Goal: Task Accomplishment & Management: Manage account settings

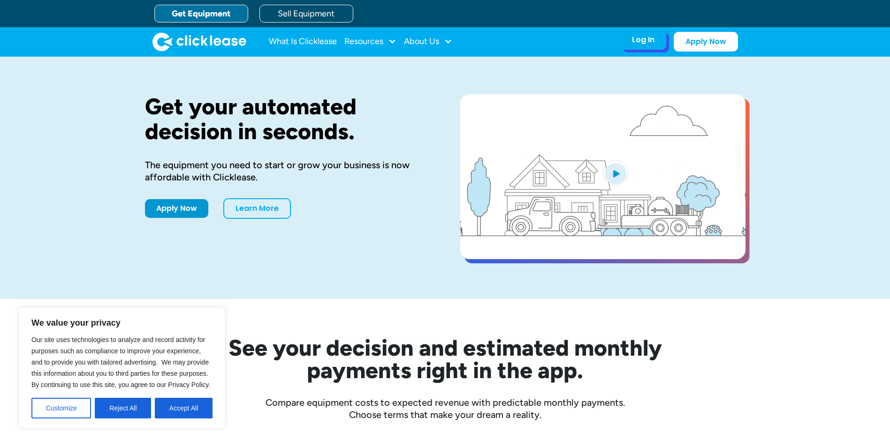
click at [648, 45] on div "Log In" at bounding box center [643, 39] width 23 height 9
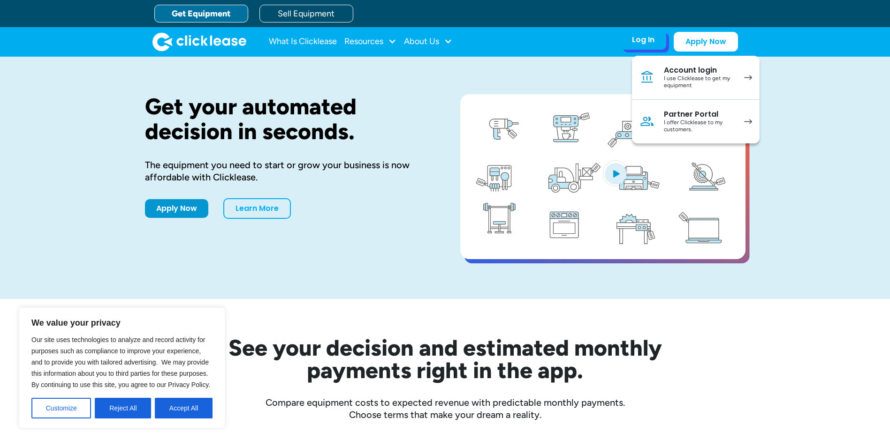
click at [675, 74] on div "Account login" at bounding box center [699, 70] width 71 height 9
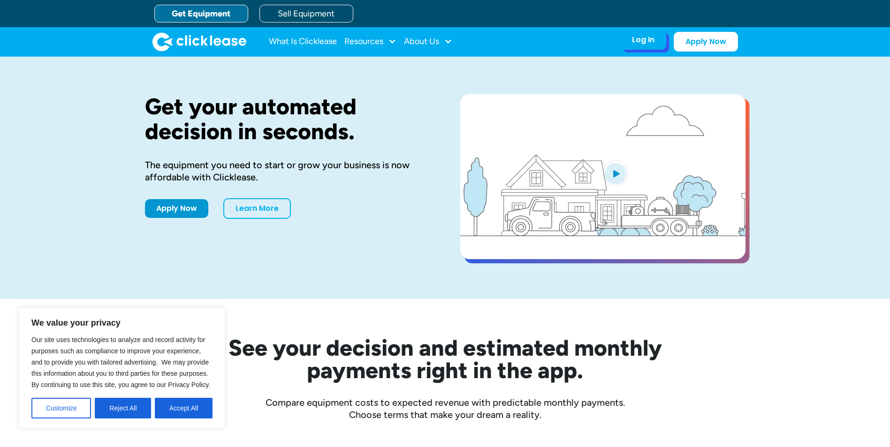
click at [647, 44] on div "Log In" at bounding box center [643, 39] width 23 height 9
